Goal: Task Accomplishment & Management: Manage account settings

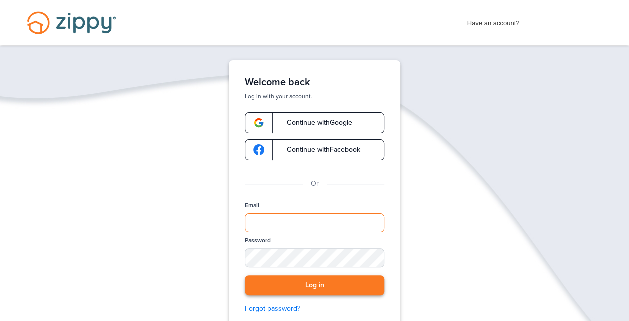
type input "**********"
click at [317, 285] on button "Log in" at bounding box center [315, 285] width 140 height 21
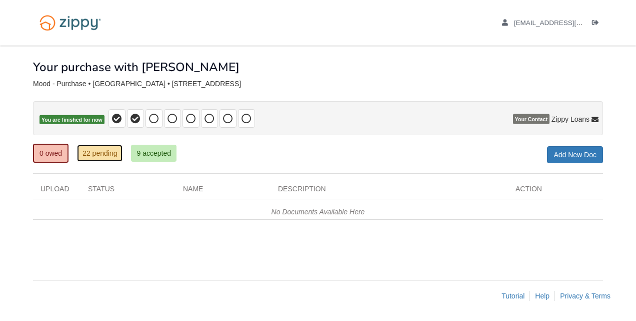
click at [101, 151] on link "22 pending" at bounding box center [100, 153] width 46 height 17
